Goal: Transaction & Acquisition: Purchase product/service

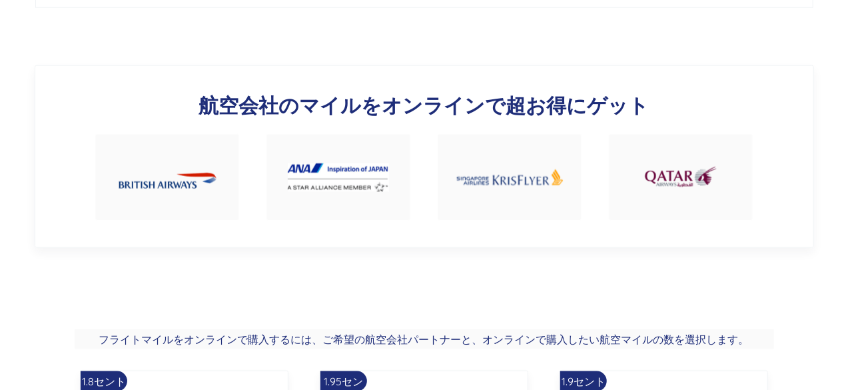
scroll to position [733, 0]
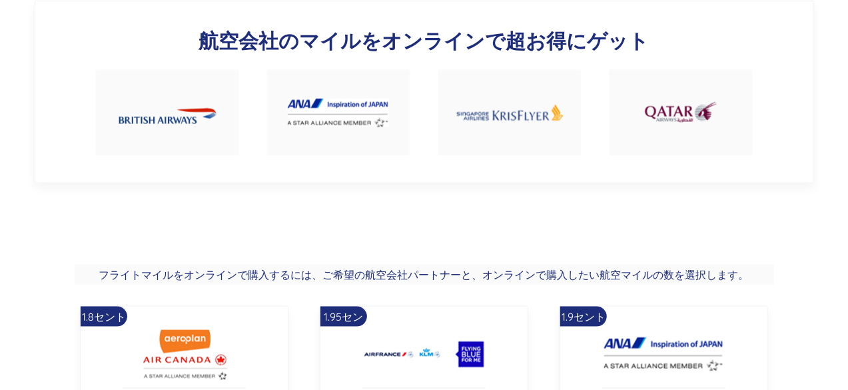
click at [348, 117] on img at bounding box center [338, 113] width 101 height 29
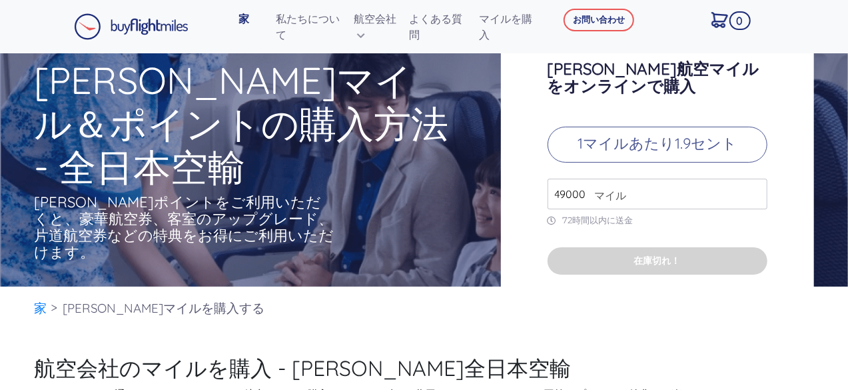
click at [758, 198] on input "49000" at bounding box center [658, 194] width 220 height 31
